Goal: Information Seeking & Learning: Learn about a topic

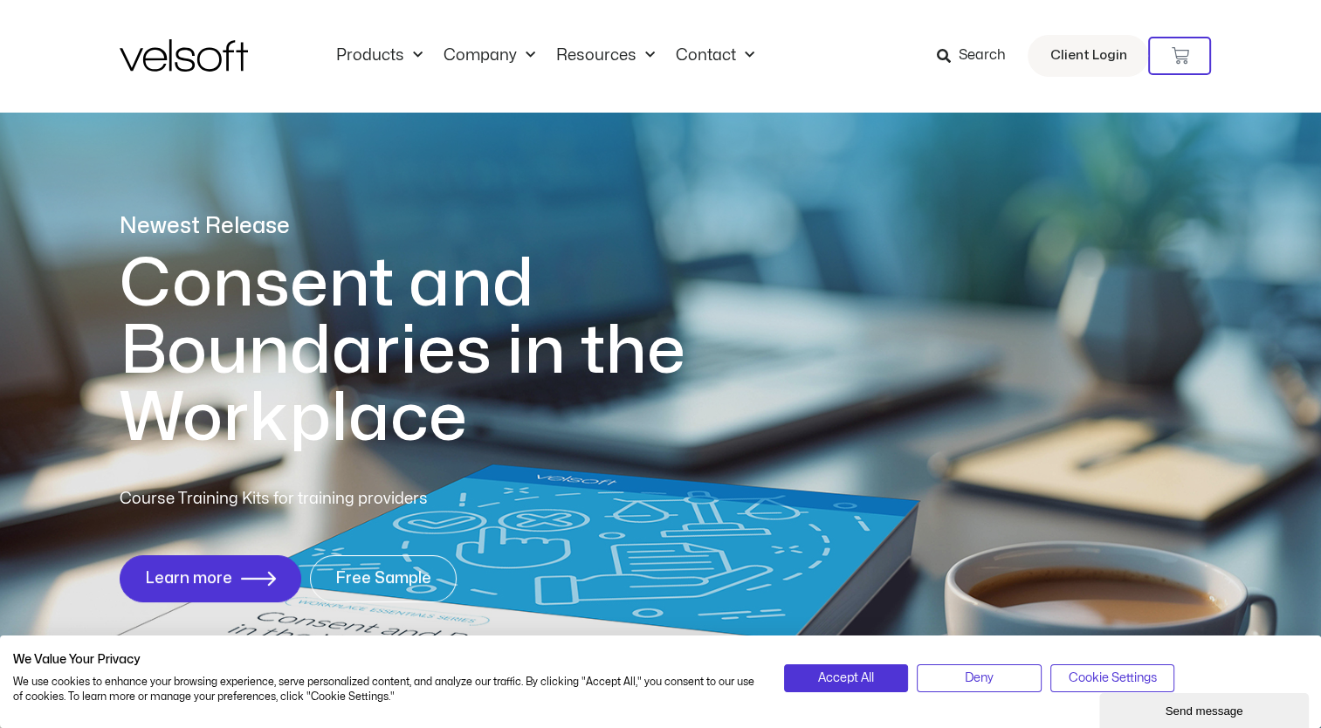
click at [955, 59] on span "Search" at bounding box center [970, 56] width 69 height 23
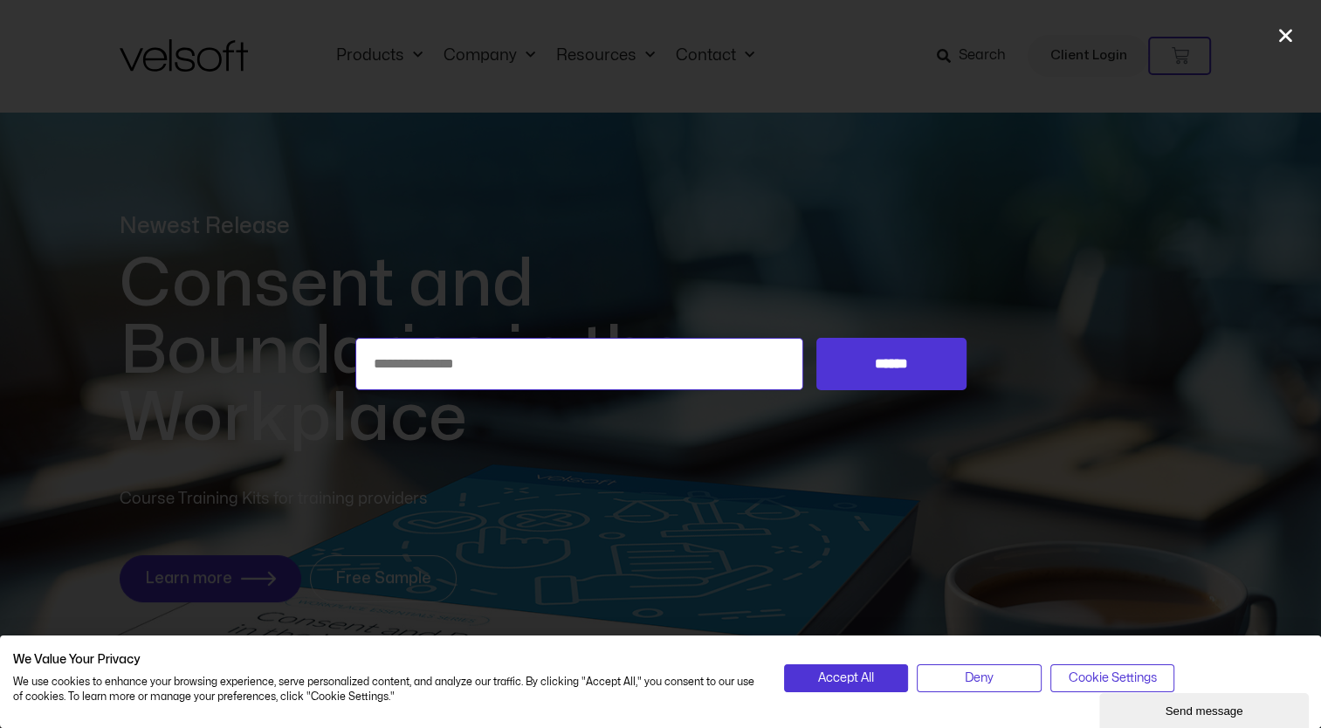
click at [654, 365] on input "Search for:" at bounding box center [579, 364] width 449 height 52
type input "*"
click at [816, 338] on input "******" at bounding box center [890, 364] width 149 height 52
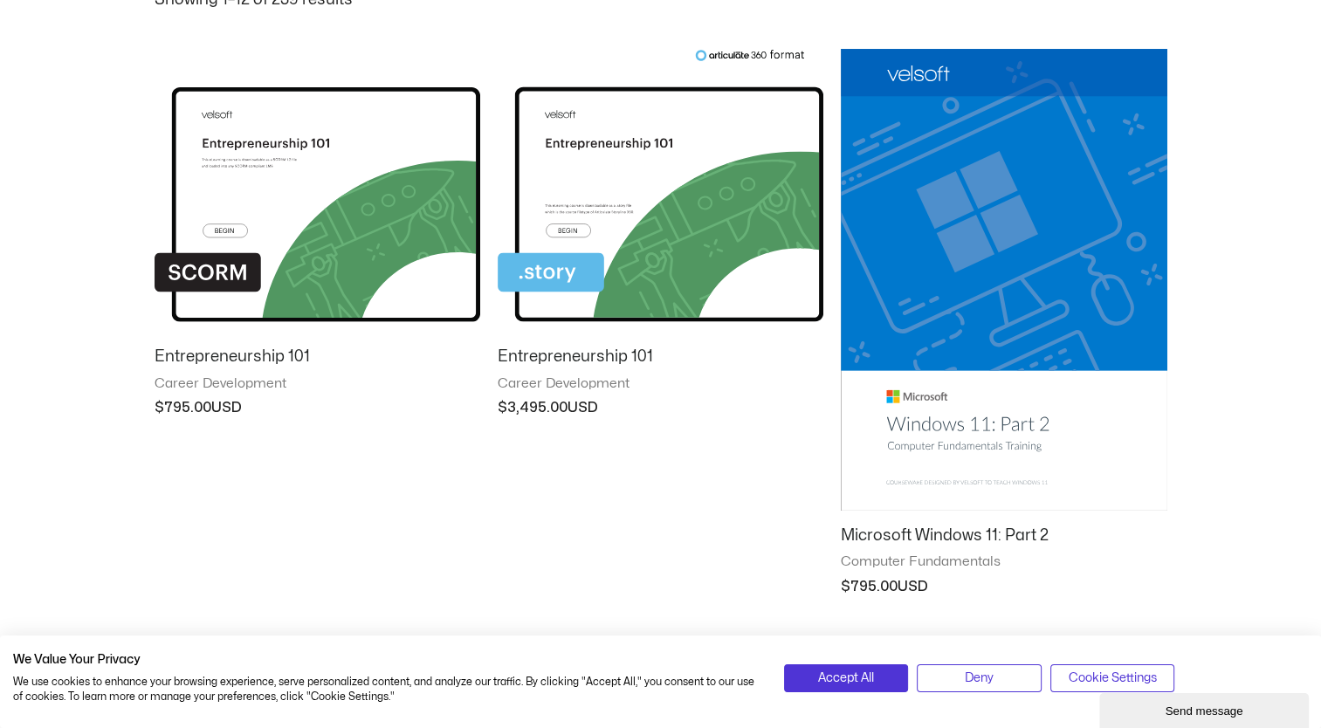
scroll to position [450, 0]
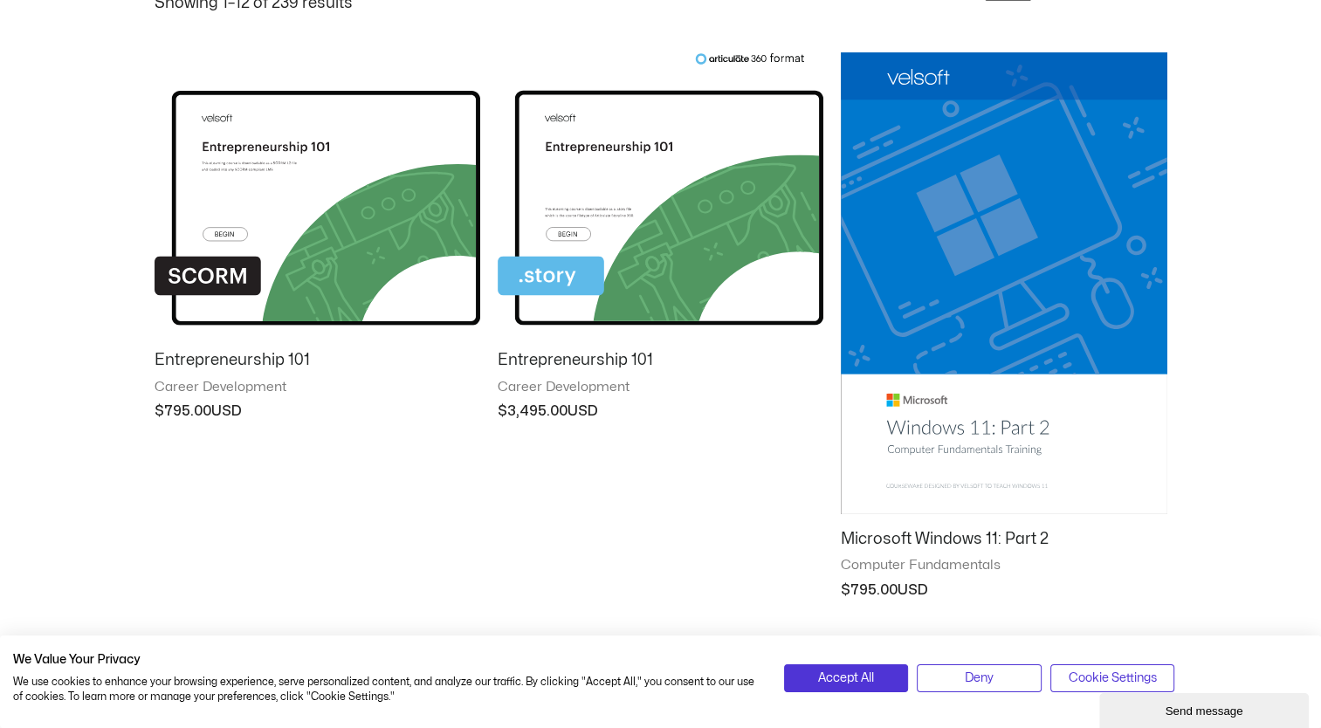
click at [733, 213] on img at bounding box center [661, 194] width 326 height 284
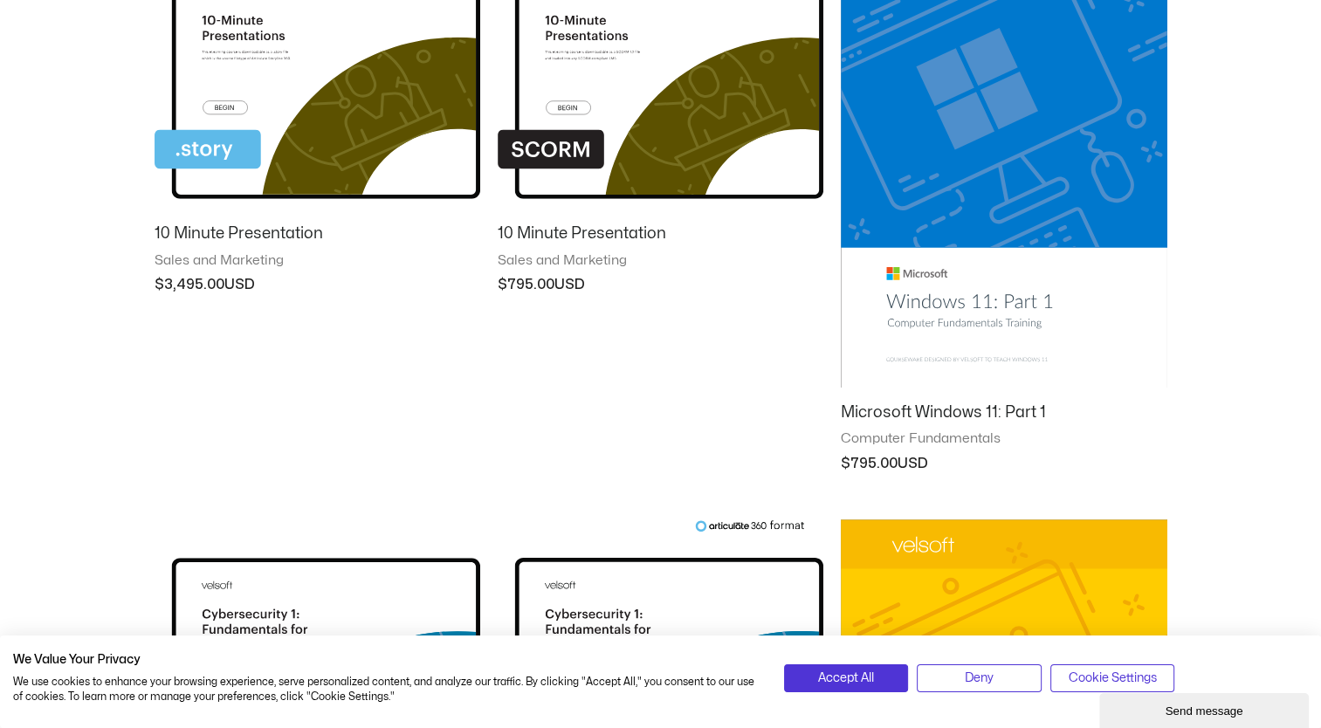
click at [653, 131] on img at bounding box center [661, 68] width 326 height 284
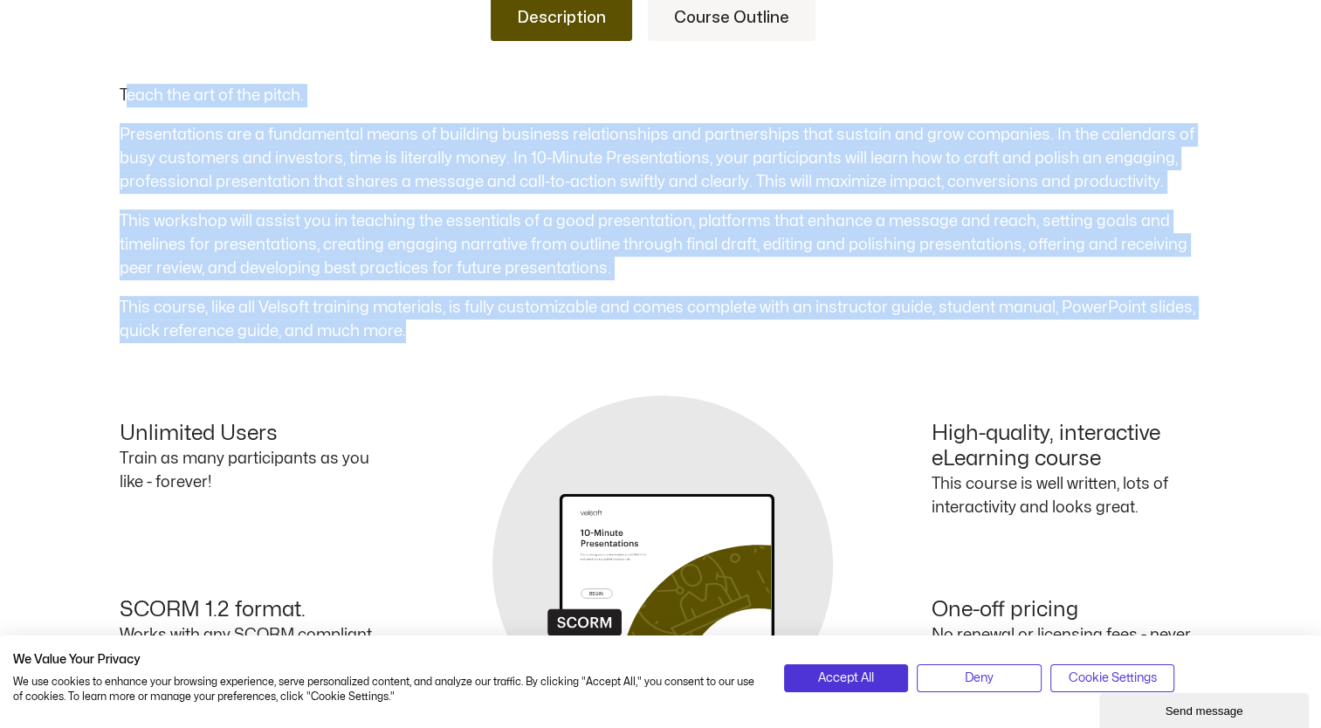
drag, startPoint x: 124, startPoint y: 141, endPoint x: 458, endPoint y: 374, distance: 406.5
click at [458, 343] on div "Teach the art of the pitch. Presentations are a fundamental means of building b…" at bounding box center [661, 213] width 1083 height 259
click at [709, 41] on link "Course Outline" at bounding box center [732, 18] width 168 height 45
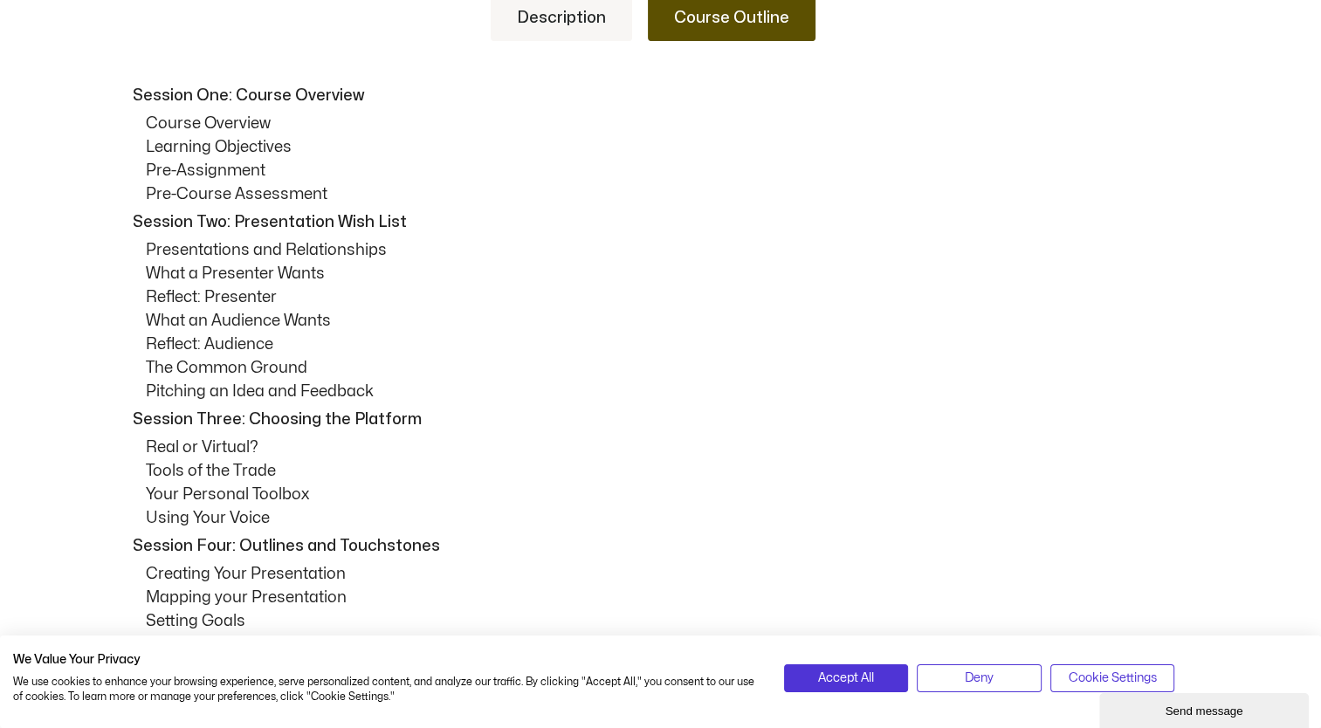
click at [538, 41] on link "Description" at bounding box center [561, 18] width 141 height 45
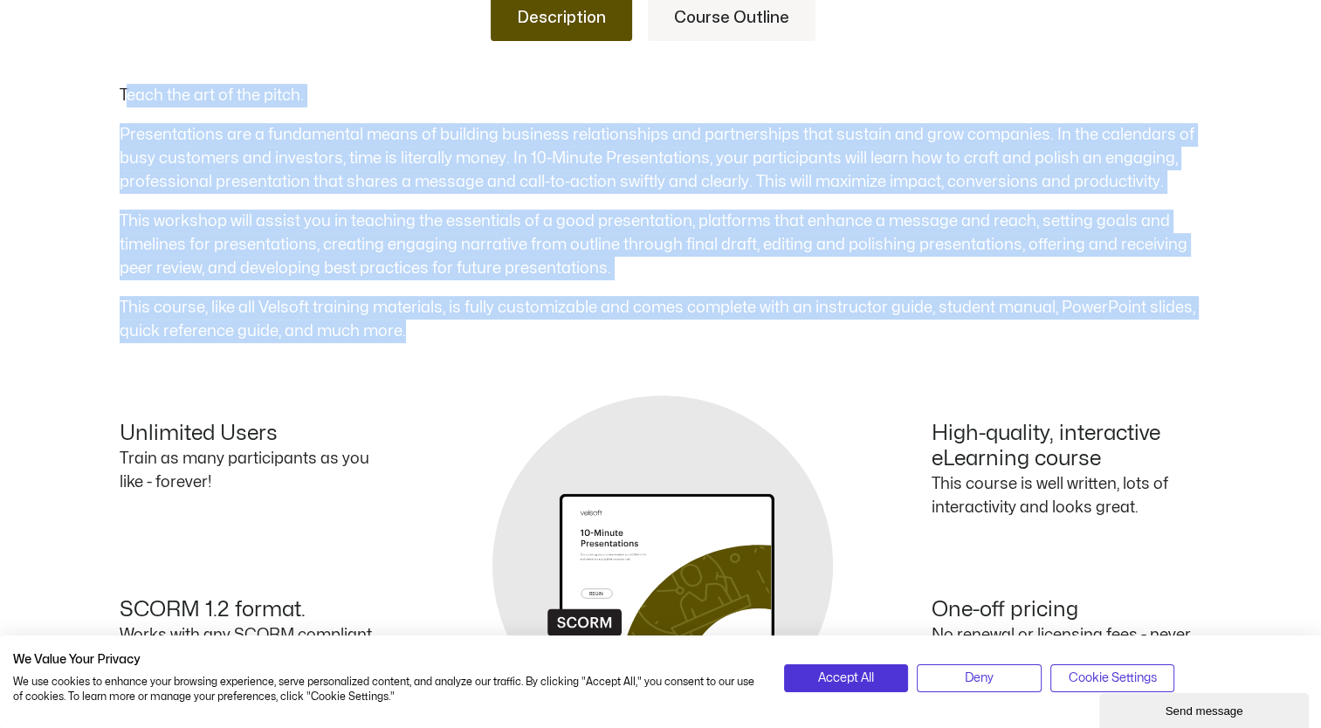
copy div "each the art of the pitch. Presentations are a fundamental means of building bu…"
click at [751, 41] on link "Course Outline" at bounding box center [732, 18] width 168 height 45
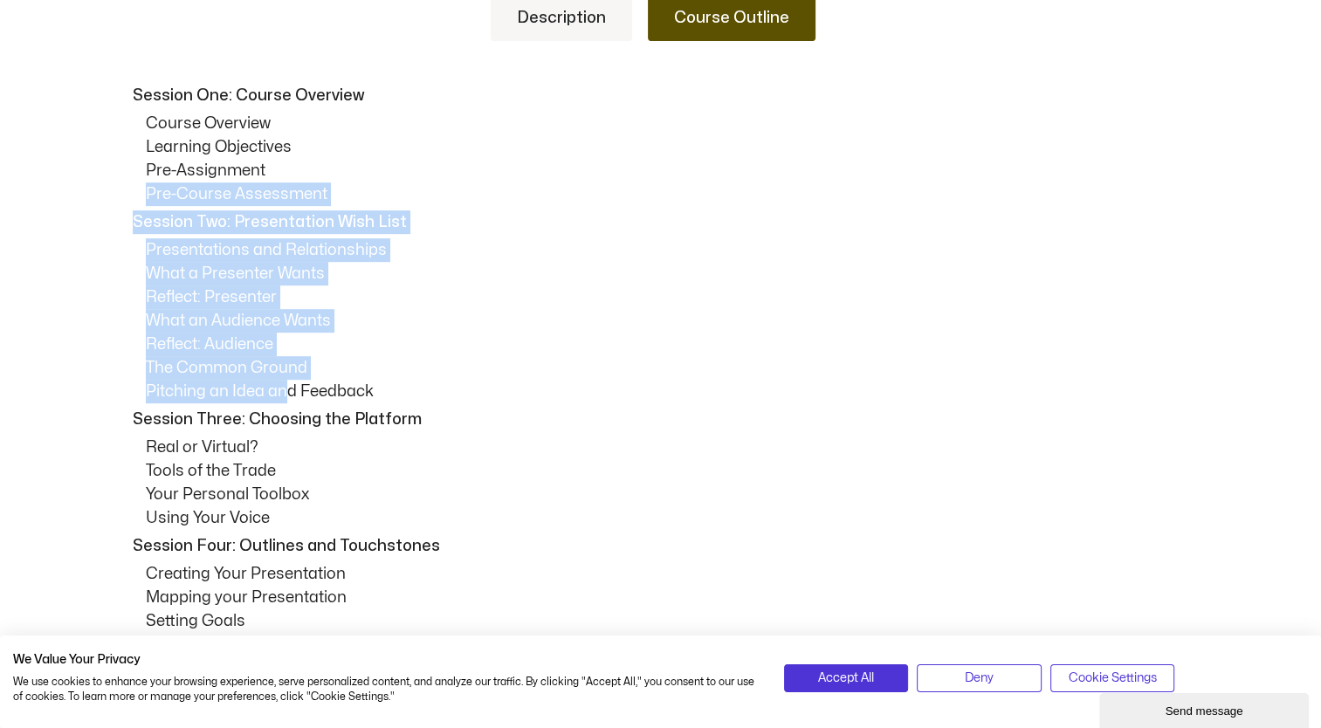
drag, startPoint x: 121, startPoint y: 246, endPoint x: 288, endPoint y: 442, distance: 257.6
click at [288, 442] on div "Session One: Course Overview Course Overview Learning Objectives Pre-Assignment…" at bounding box center [661, 720] width 1083 height 1272
click at [288, 403] on p "Pitching an Idea and Feedback" at bounding box center [674, 392] width 1057 height 24
click at [134, 234] on p "Session Two: Presentation Wish List" at bounding box center [665, 222] width 1065 height 24
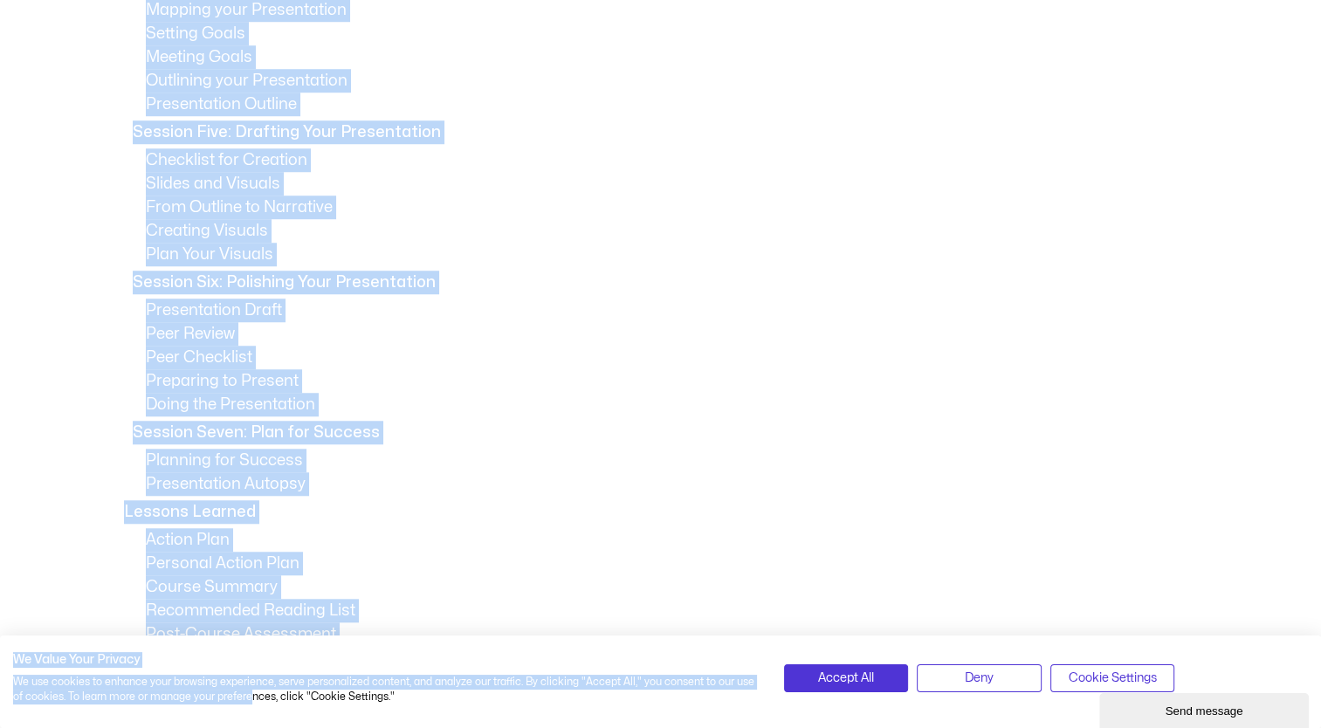
scroll to position [1422, 0]
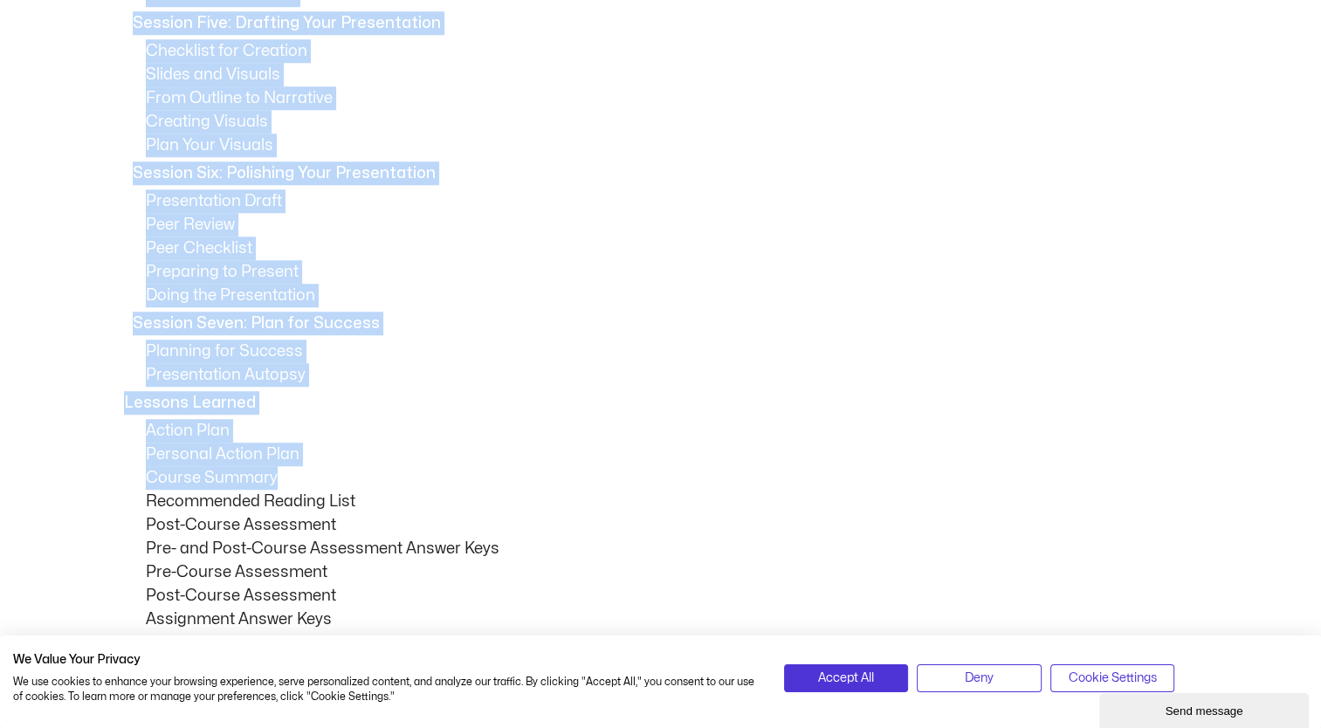
drag, startPoint x: 134, startPoint y: 264, endPoint x: 305, endPoint y: 527, distance: 313.6
click at [305, 527] on div "Session One: Course Overview Course Overview Learning Objectives Pre-Assignment…" at bounding box center [661, 23] width 1083 height 1272
drag, startPoint x: 305, startPoint y: 527, endPoint x: 189, endPoint y: 516, distance: 116.6
copy div "Session Two: Presentation Wish List Presentations and Relationships What a Pres…"
